Goal: Task Accomplishment & Management: Use online tool/utility

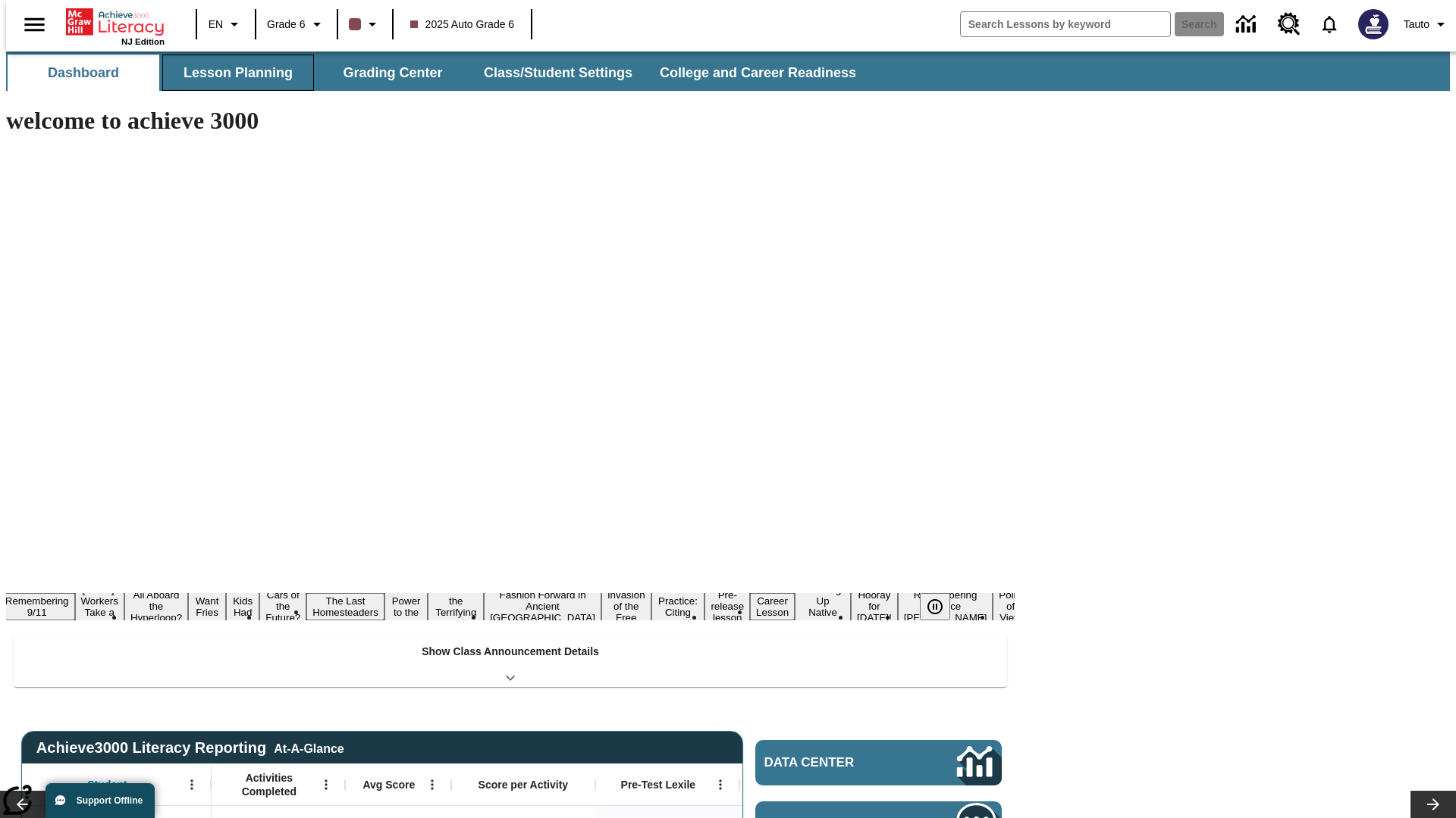
click at [232, 72] on button "Lesson Planning" at bounding box center [238, 72] width 151 height 36
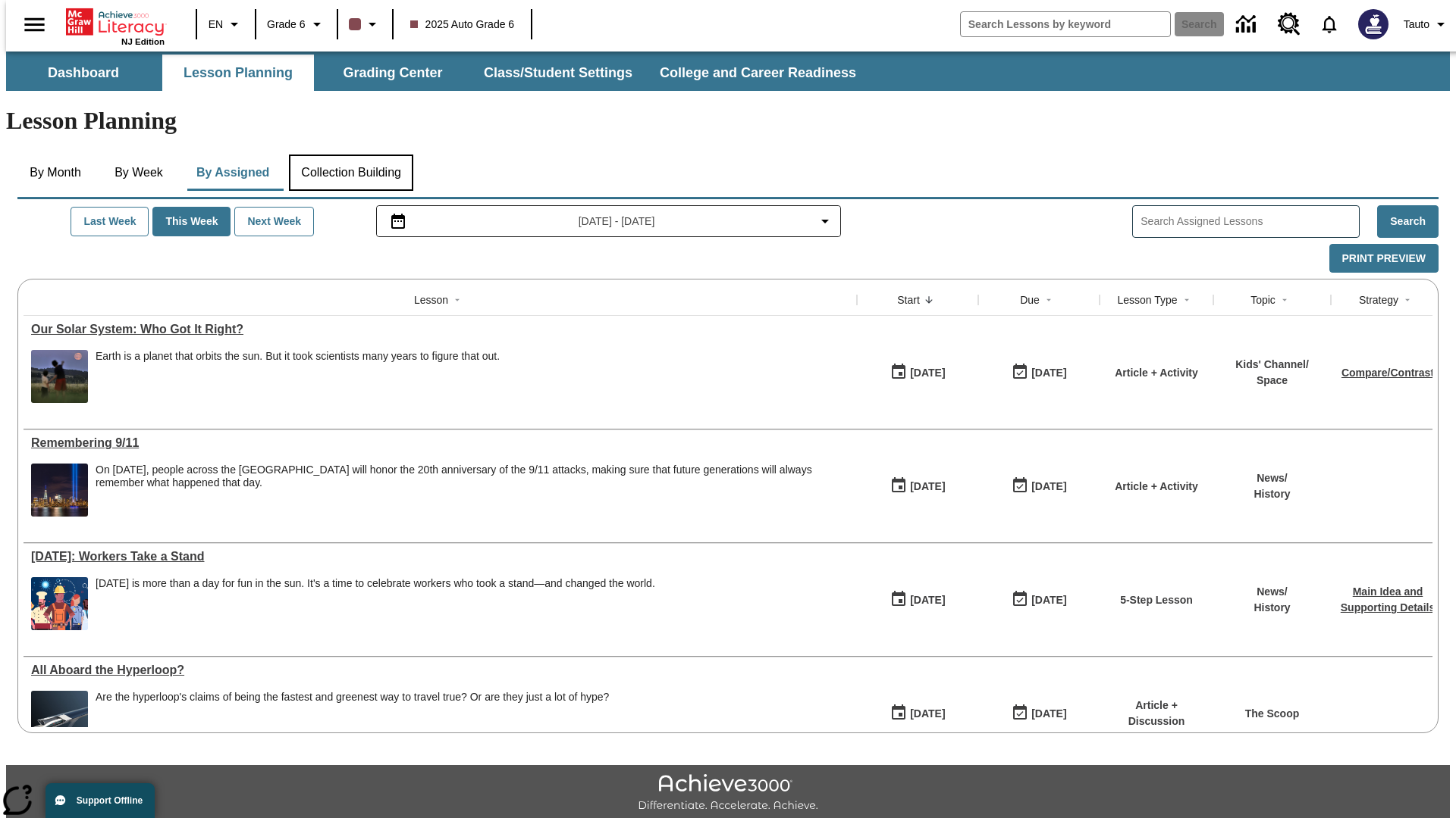
click at [350, 155] on button "Collection Building" at bounding box center [351, 173] width 124 height 36
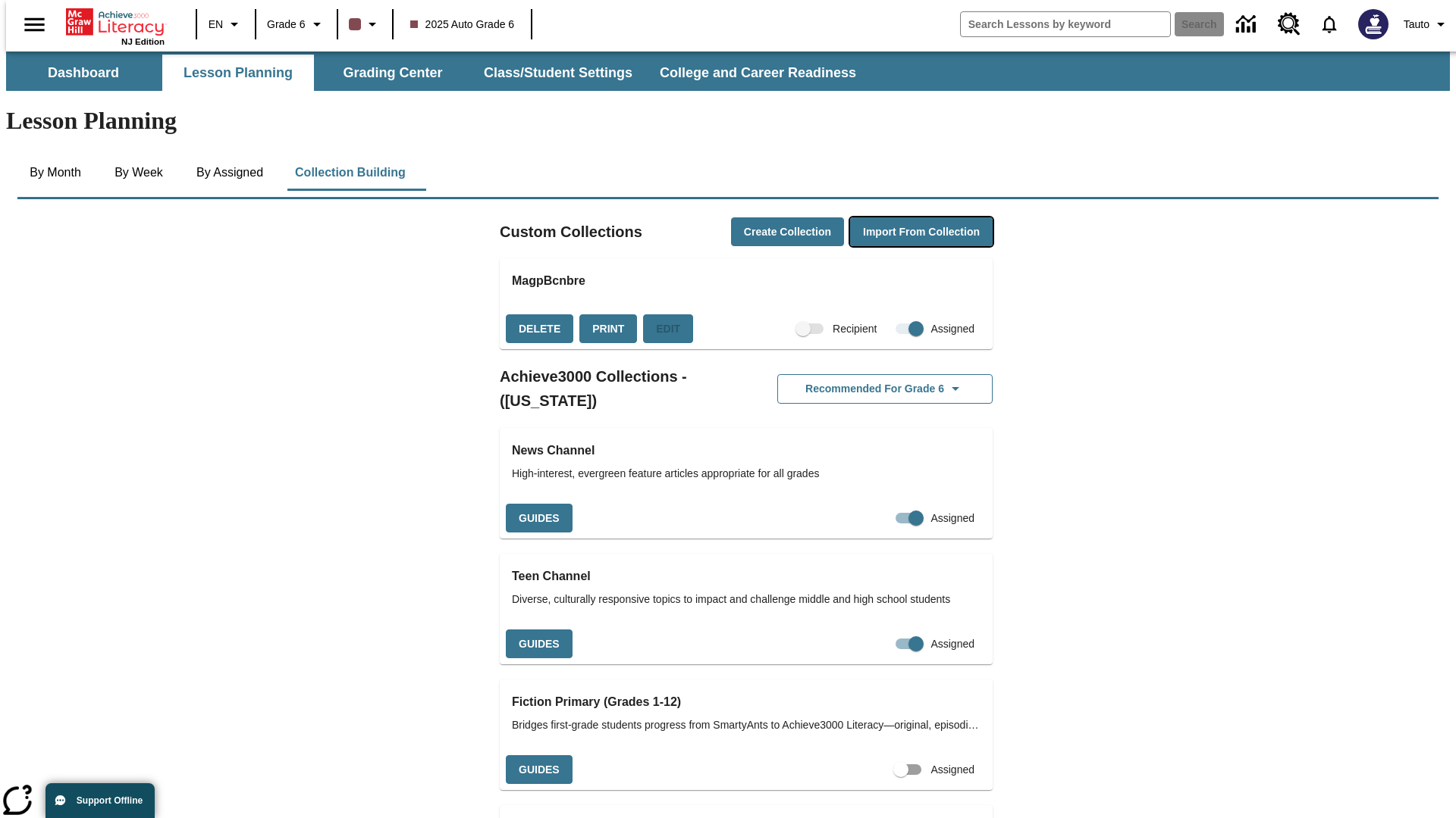
click at [895, 217] on button "Import from Collection" at bounding box center [921, 232] width 143 height 30
